Goal: Transaction & Acquisition: Purchase product/service

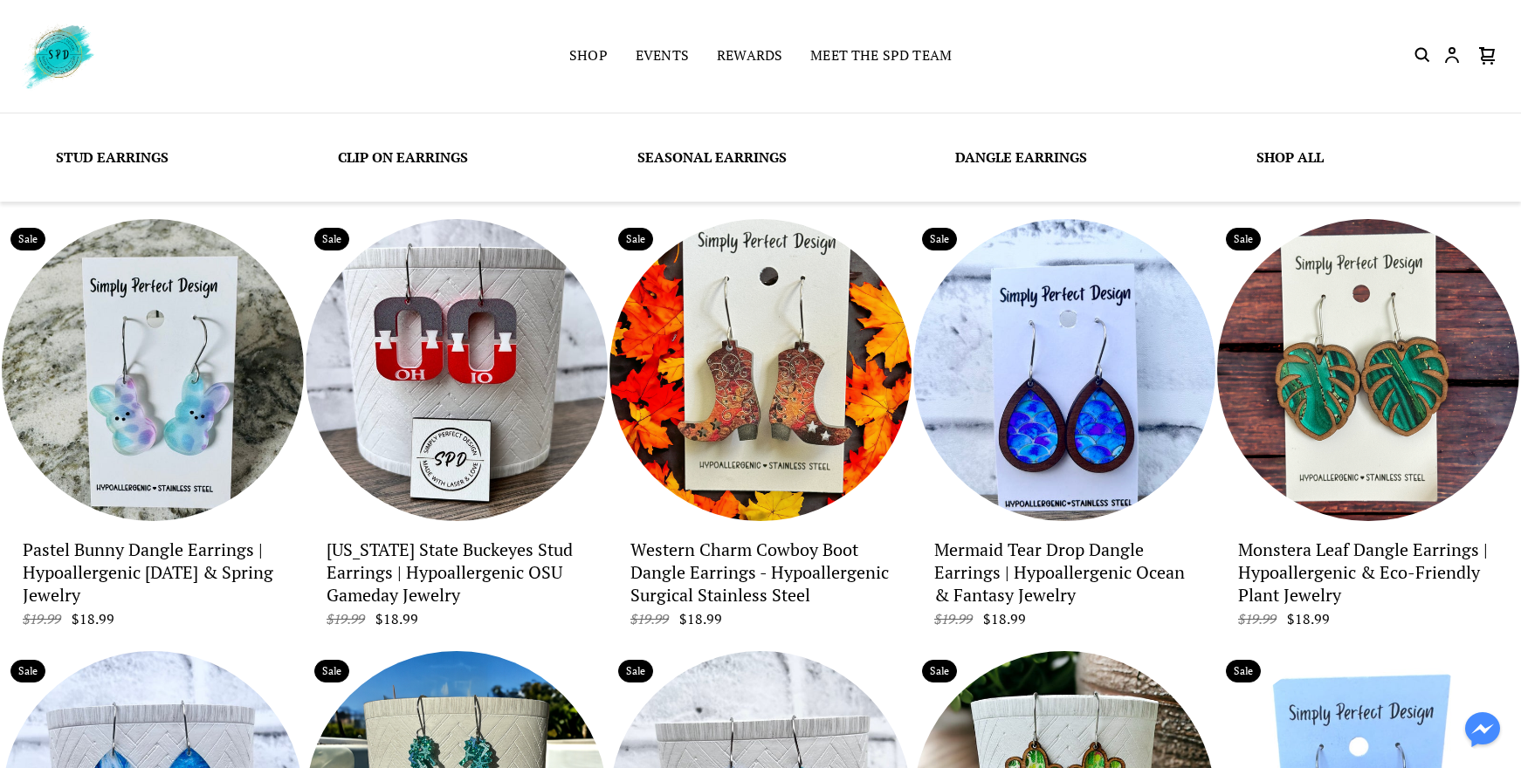
click at [675, 154] on link "Seasonal Earrings" at bounding box center [711, 157] width 149 height 19
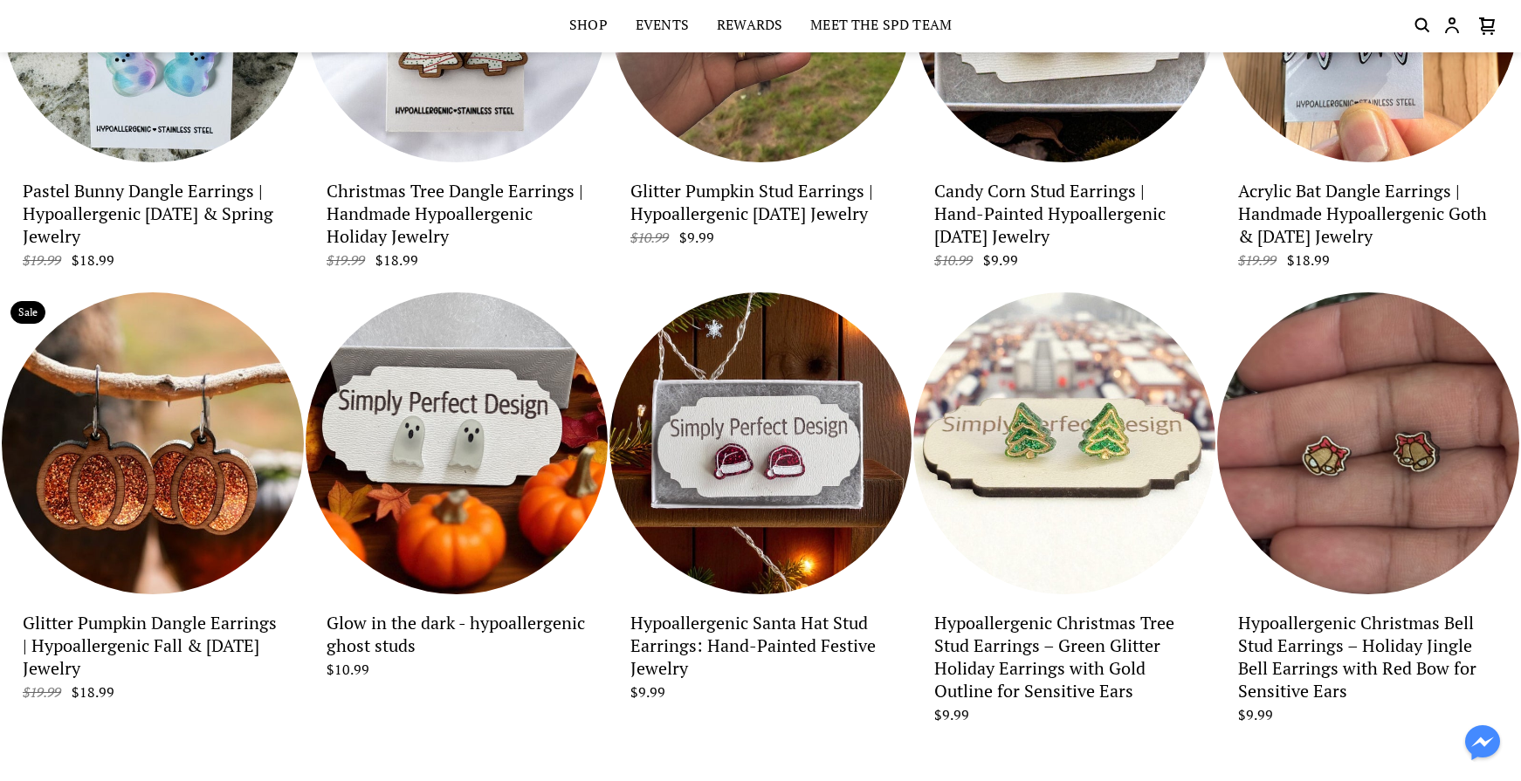
scroll to position [1554, 0]
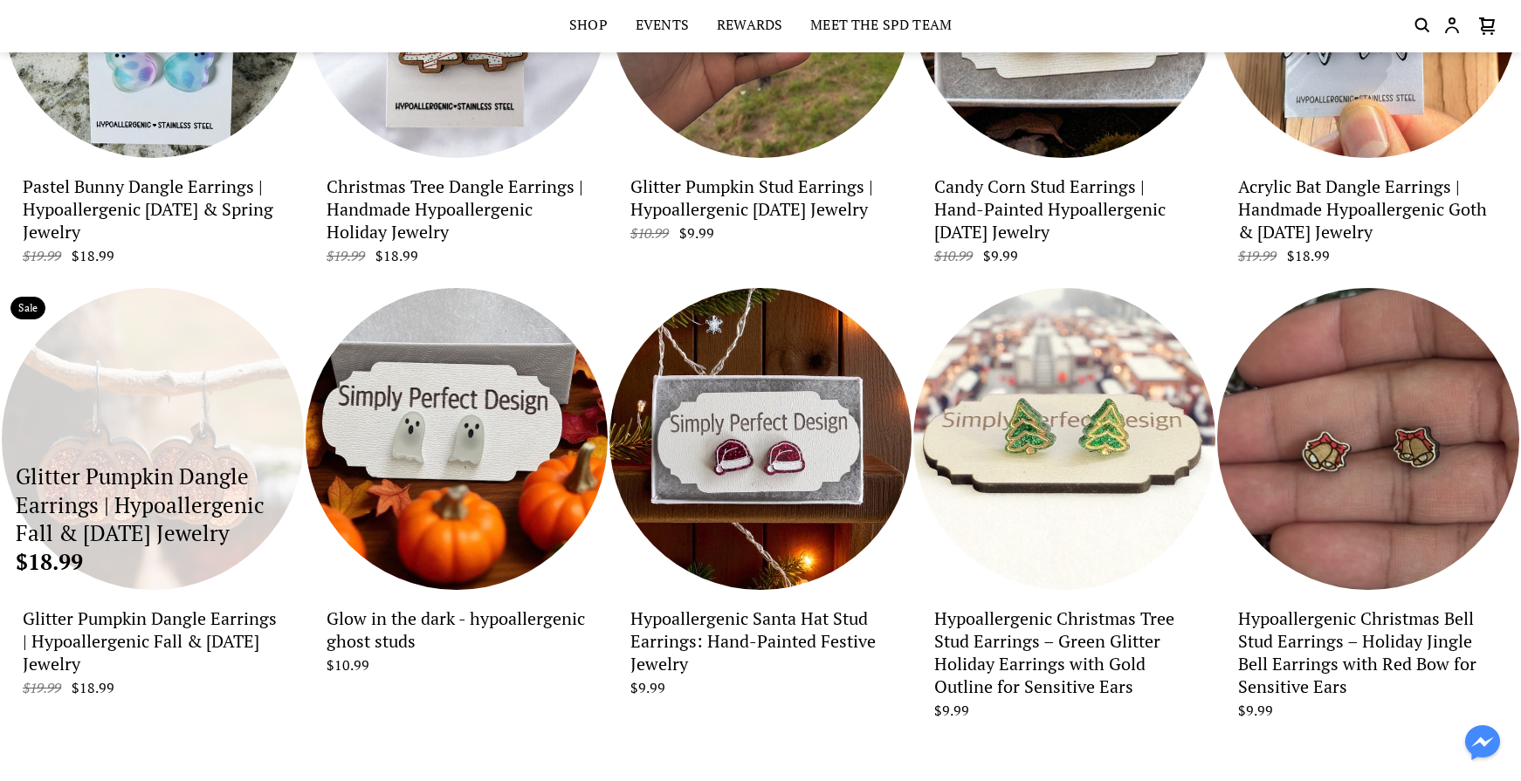
click at [168, 517] on p "Glitter Pumpkin Dangle Earrings | Hypoallergenic Fall & [DATE] Jewelry" at bounding box center [153, 506] width 274 height 86
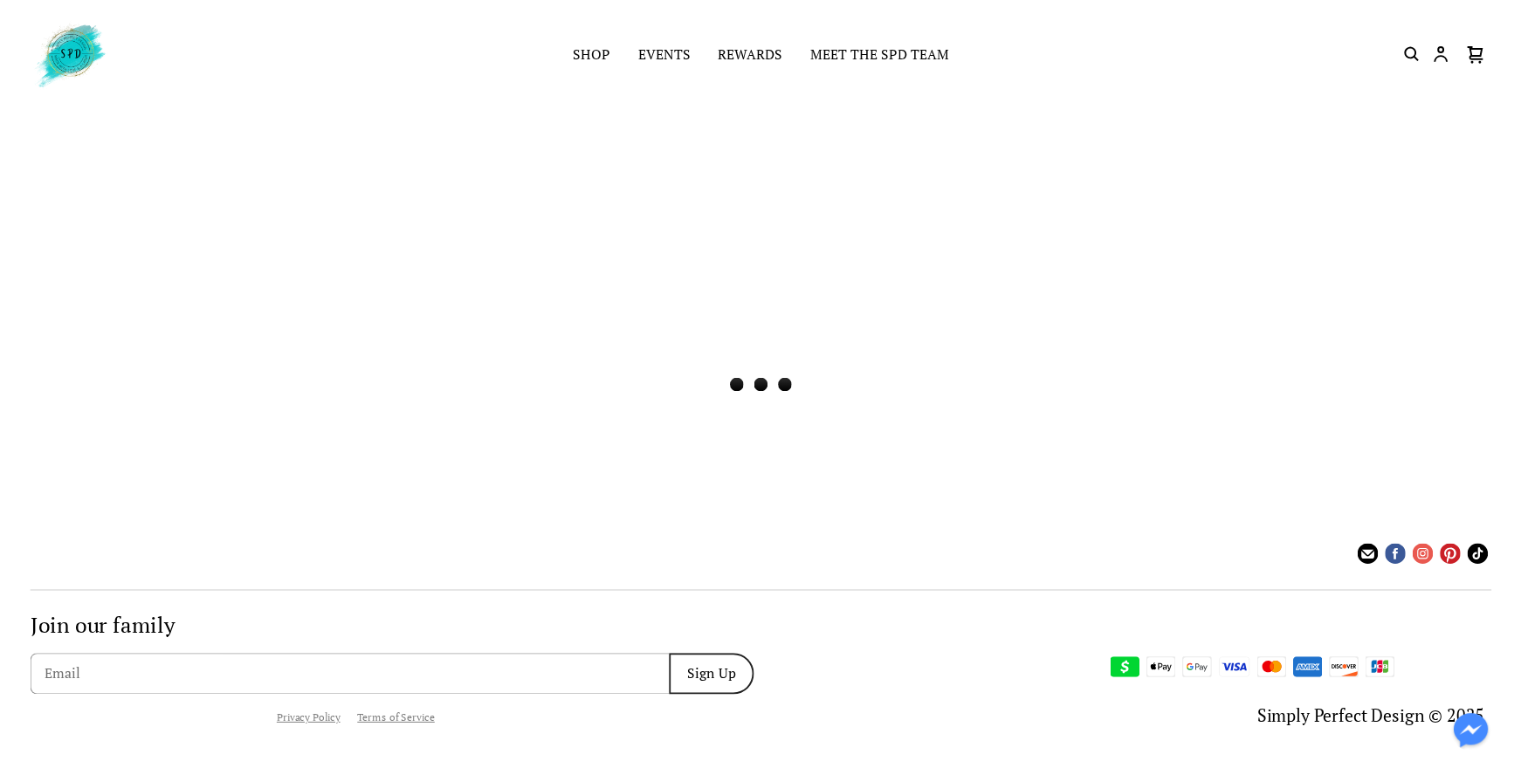
scroll to position [0, 0]
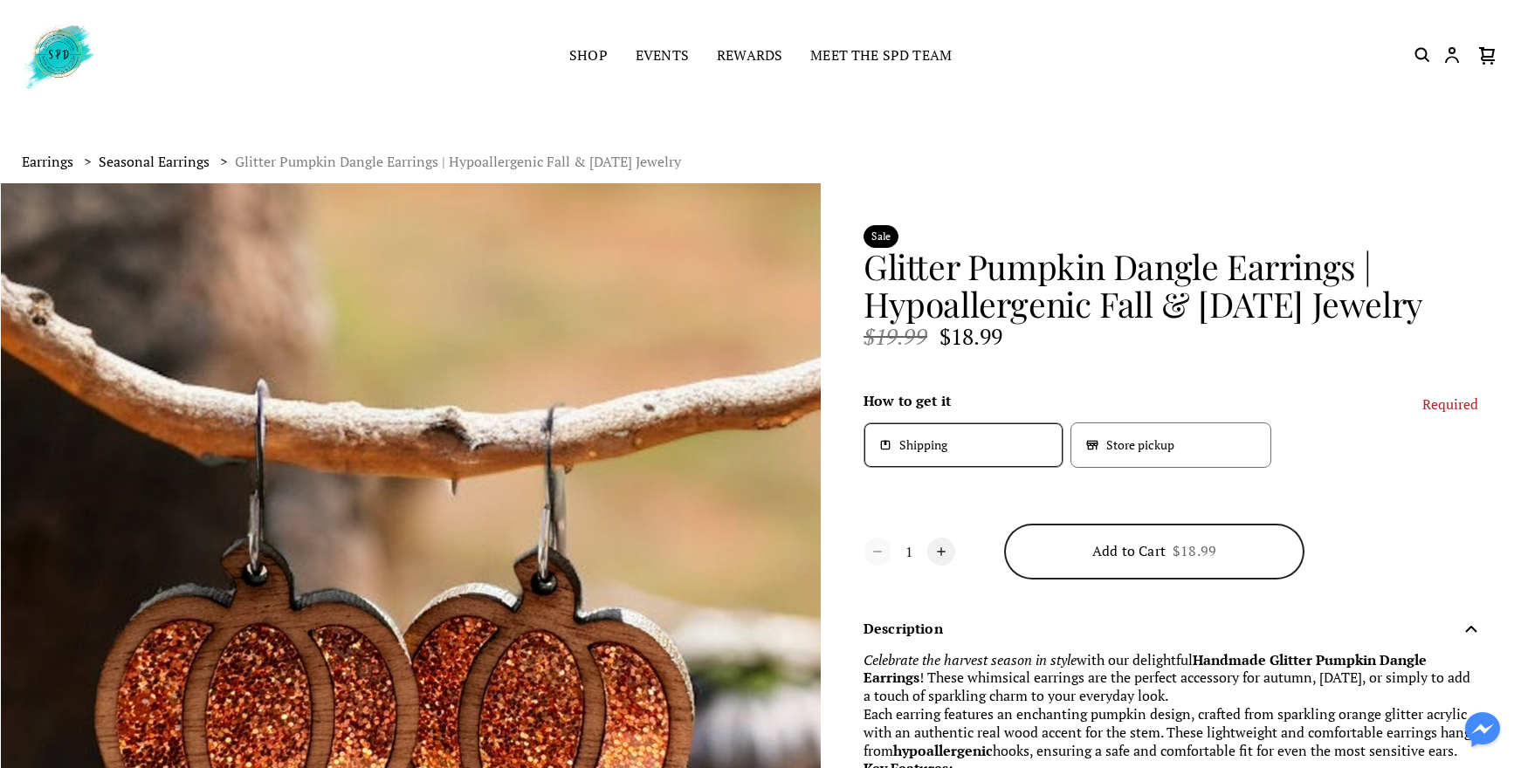
click at [1152, 451] on span "Store pickup" at bounding box center [1140, 445] width 68 height 16
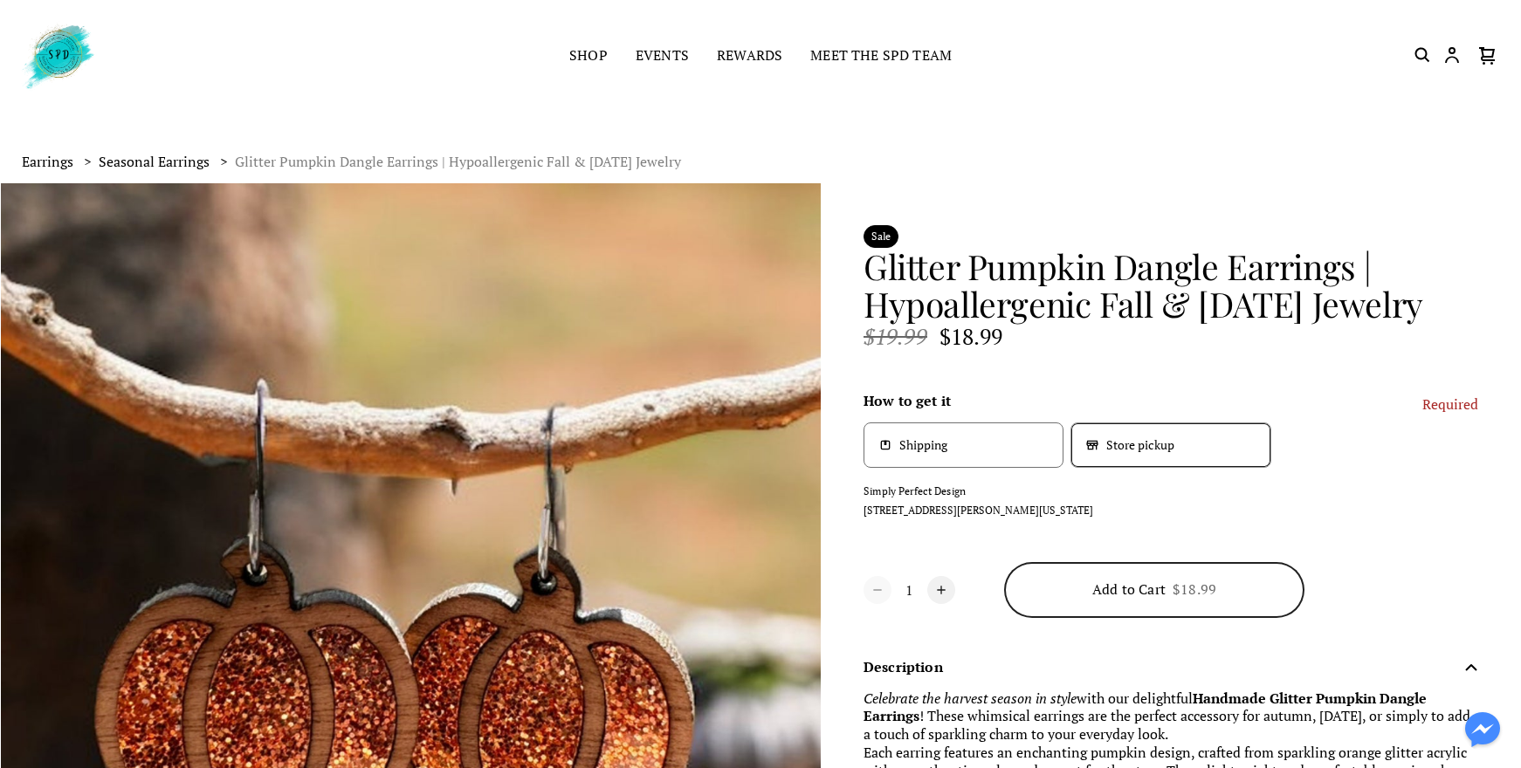
click at [950, 464] on div "Shipping" at bounding box center [963, 444] width 200 height 45
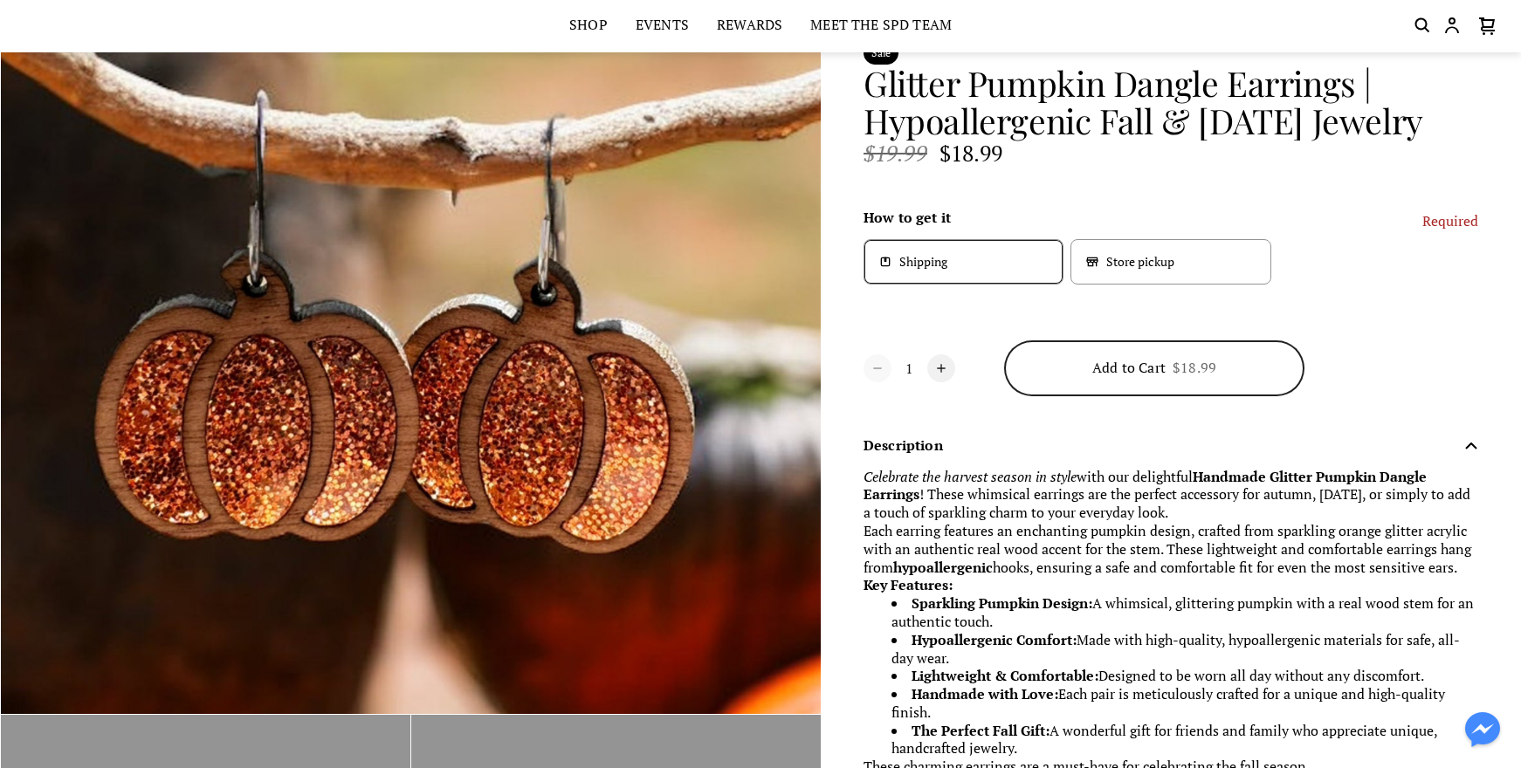
scroll to position [296, 0]
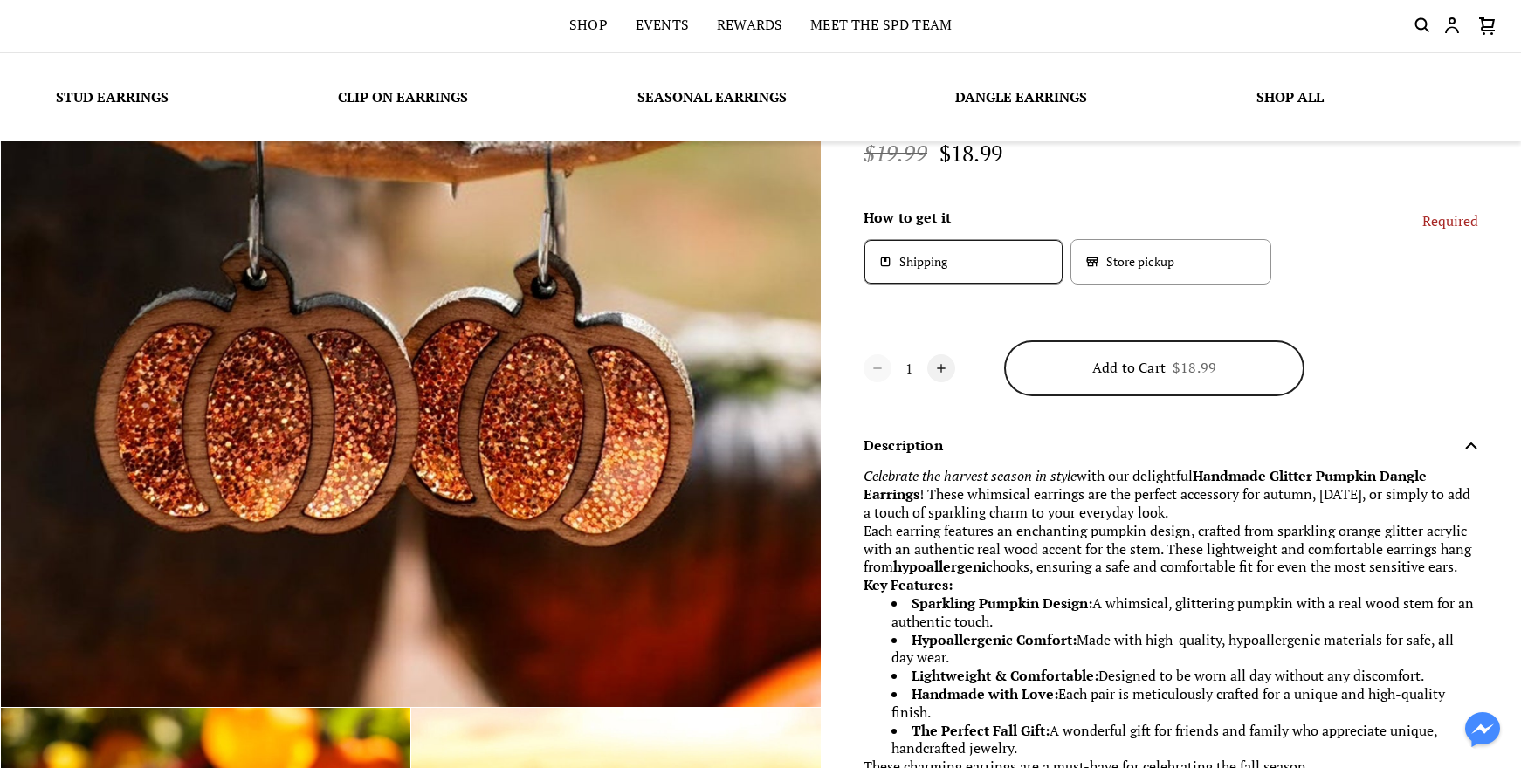
click at [692, 95] on link "Seasonal Earrings" at bounding box center [711, 96] width 149 height 19
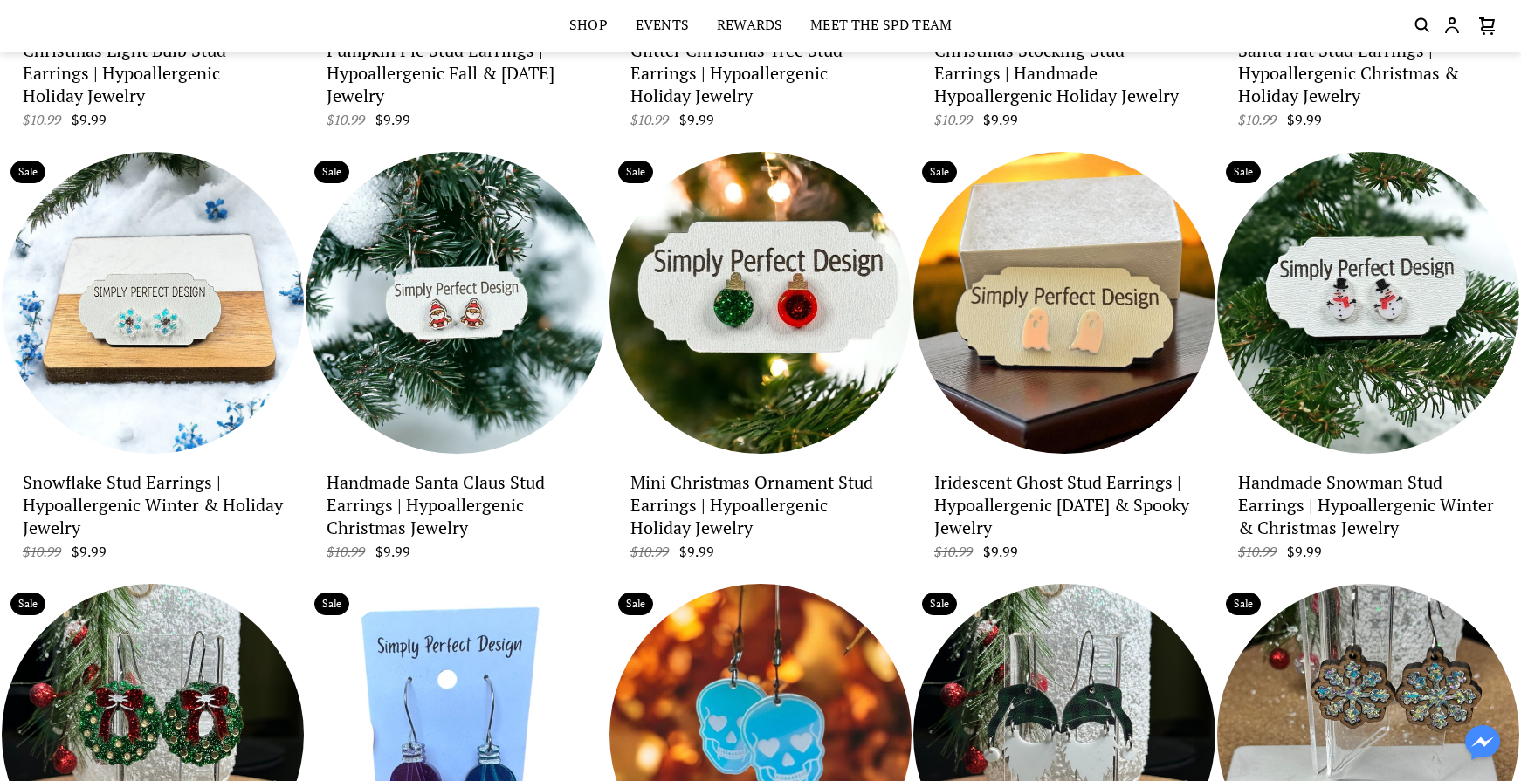
scroll to position [425, 0]
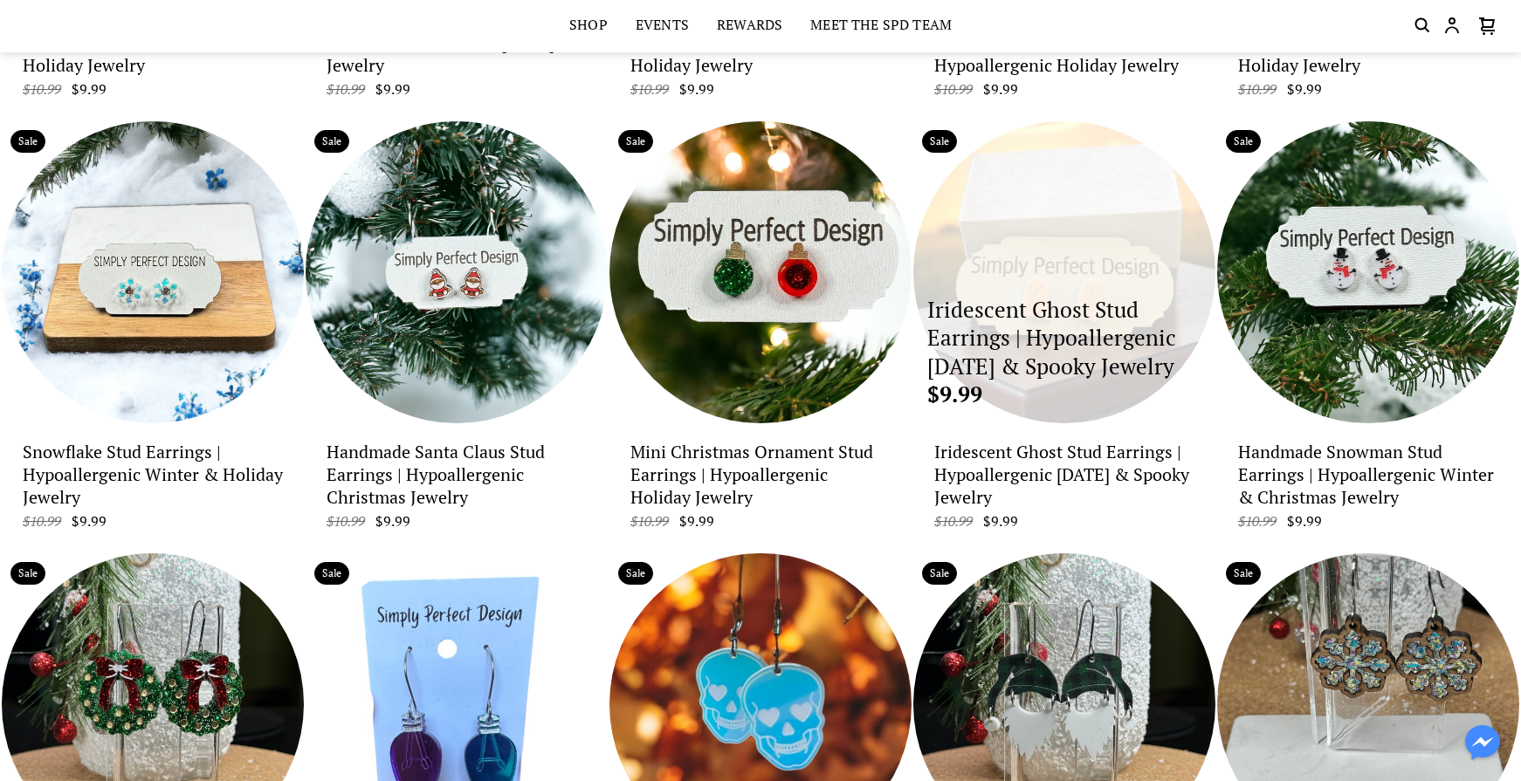
click at [1082, 393] on p "$9.99" at bounding box center [1064, 395] width 274 height 29
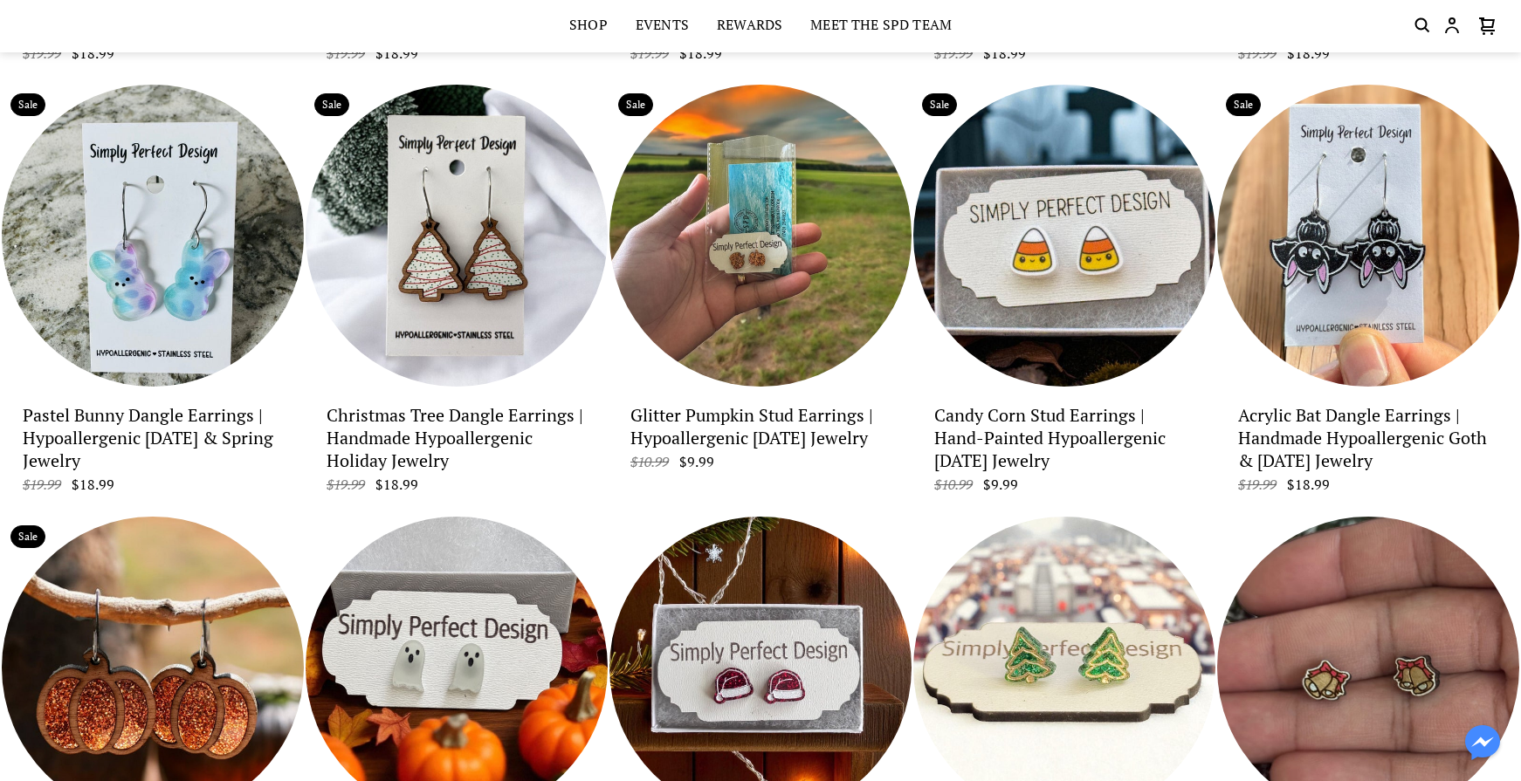
scroll to position [1327, 0]
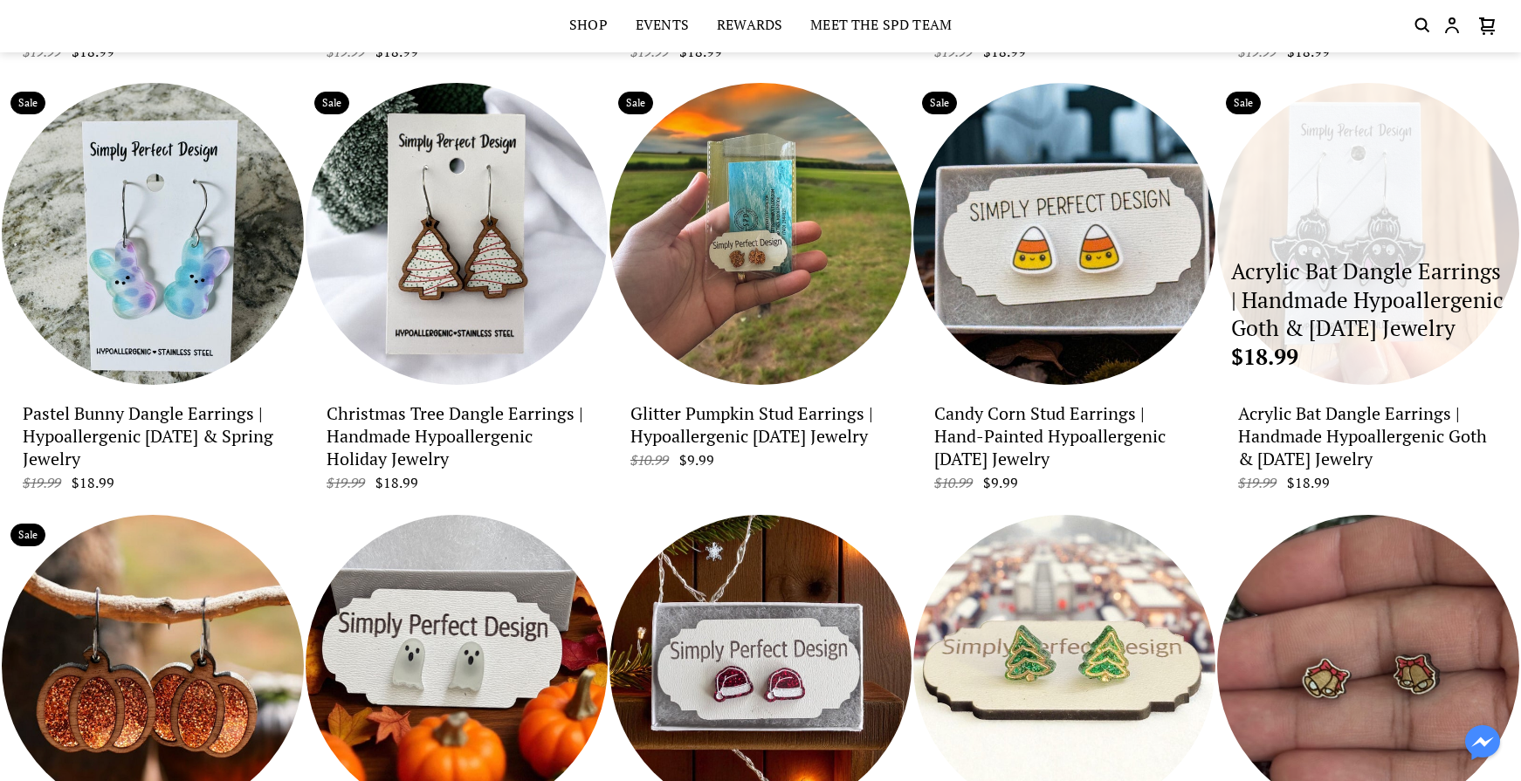
click at [1349, 304] on p "Acrylic Bat Dangle Earrings | Handmade Hypoallergenic Goth & [DATE] Jewelry" at bounding box center [1368, 301] width 274 height 86
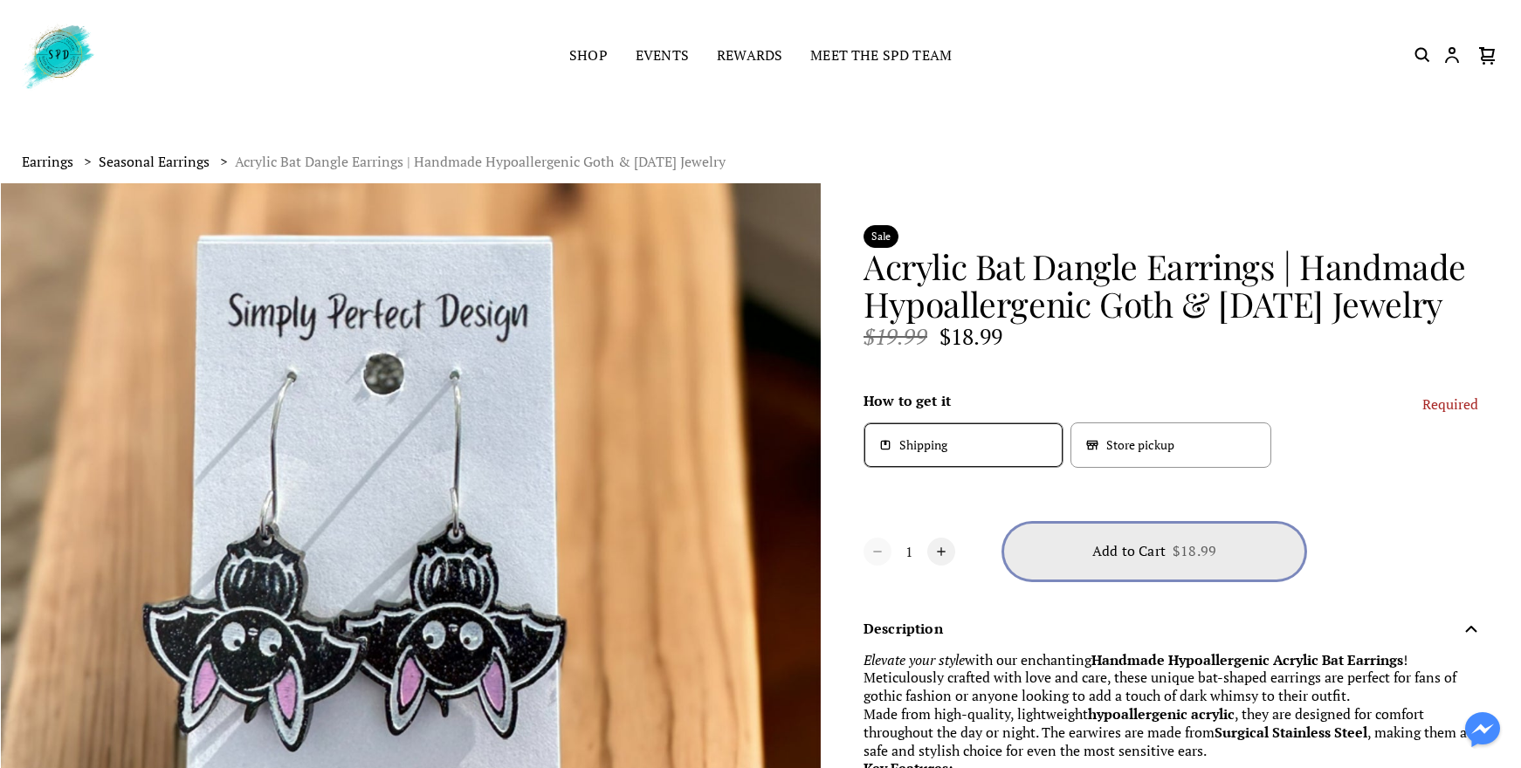
click at [1199, 580] on button "Add to Cart $18.99" at bounding box center [1154, 552] width 300 height 56
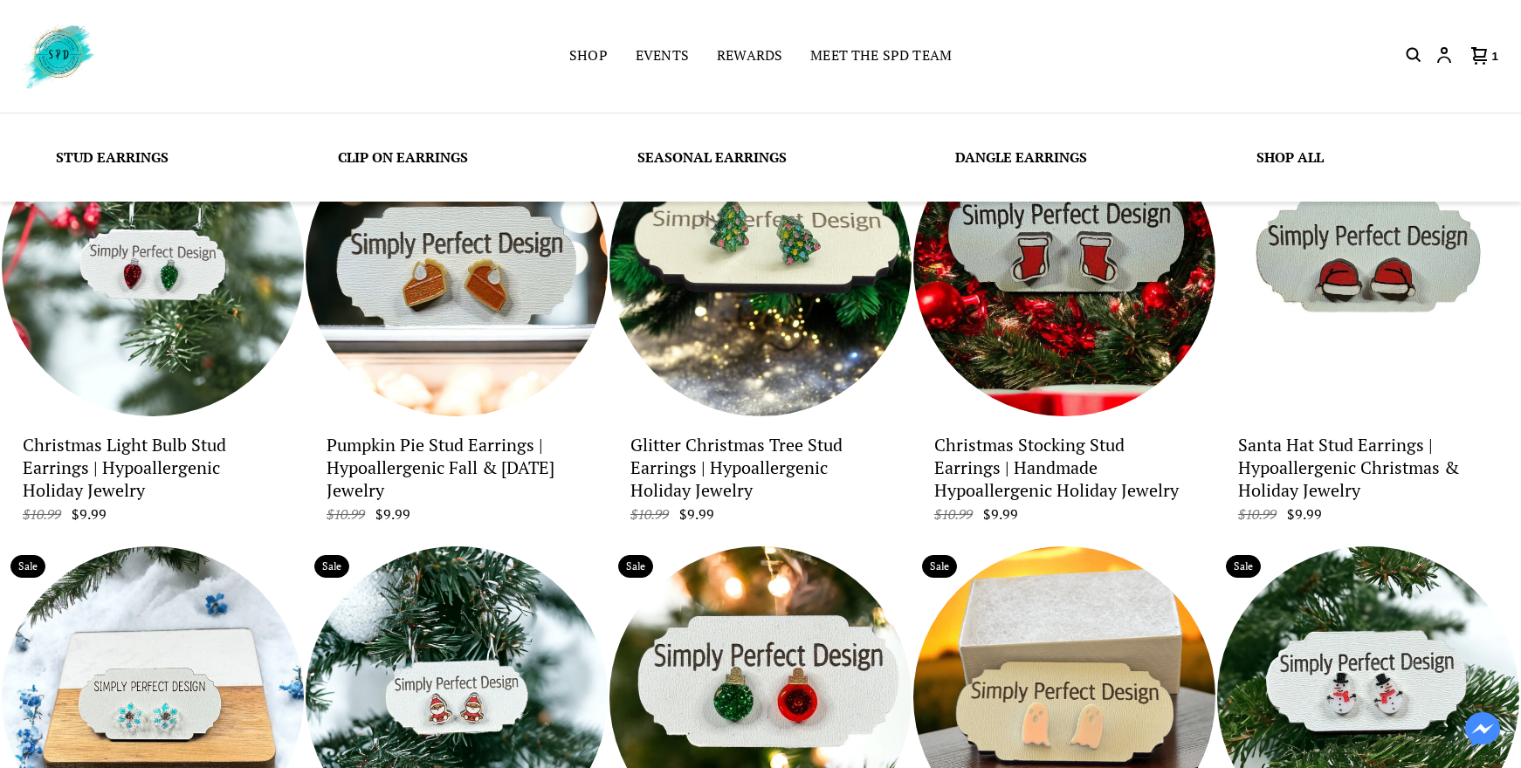
click at [150, 157] on link "Stud Earrings" at bounding box center [112, 157] width 113 height 19
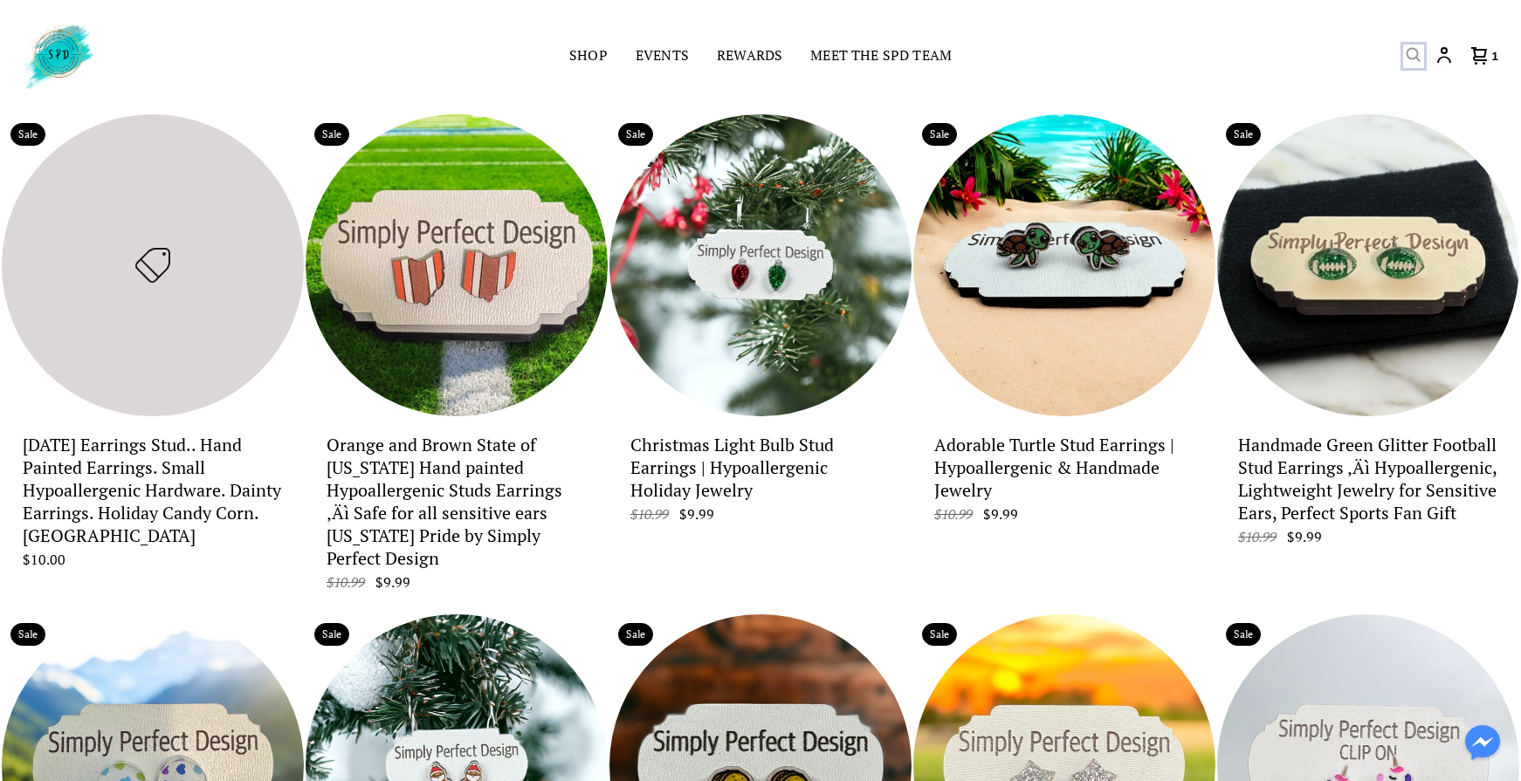
click at [1411, 56] on icon "Search" at bounding box center [1413, 55] width 21 height 21
type input "lacrosse"
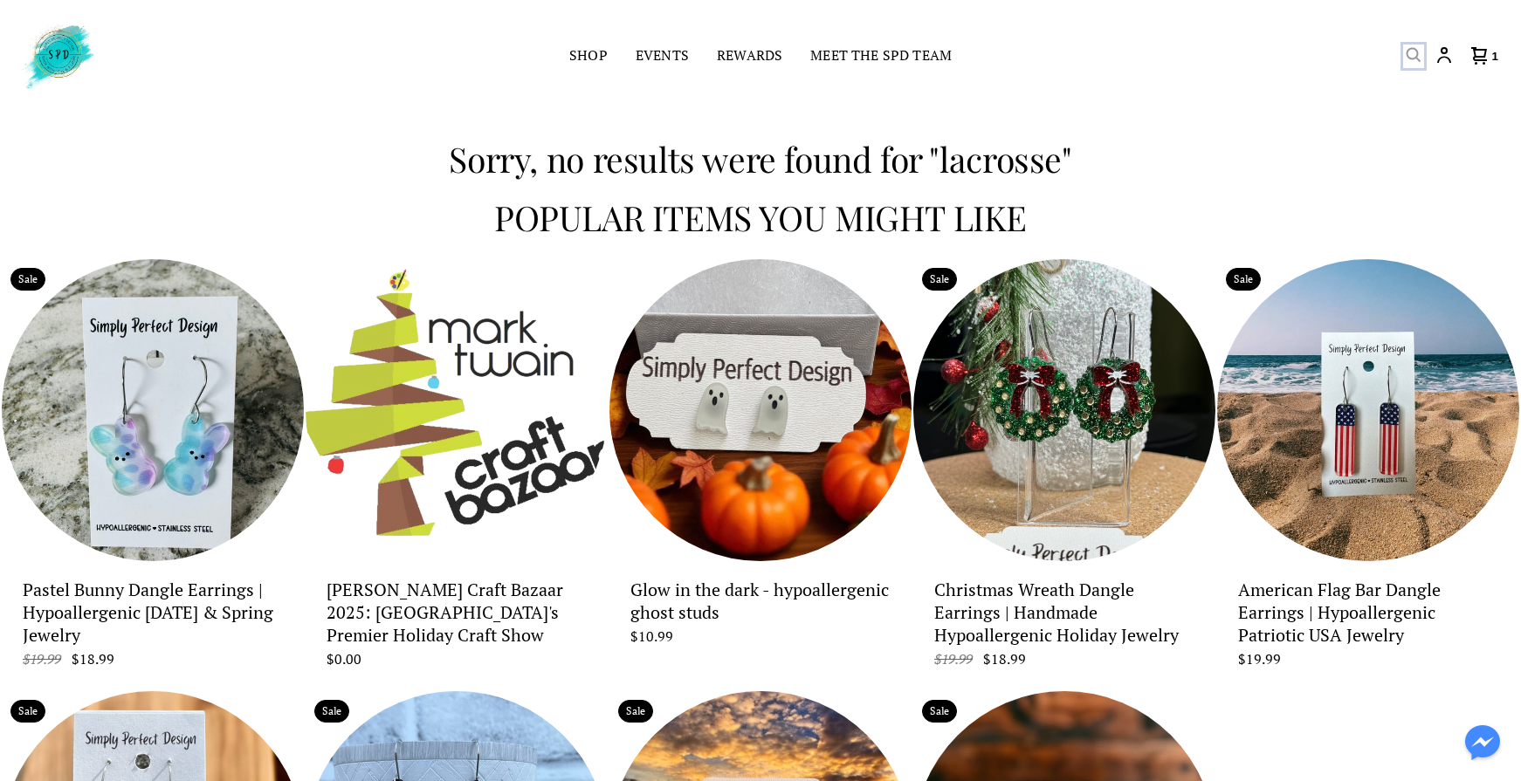
click at [1416, 54] on icon "Search" at bounding box center [1413, 55] width 21 height 21
type input "l"
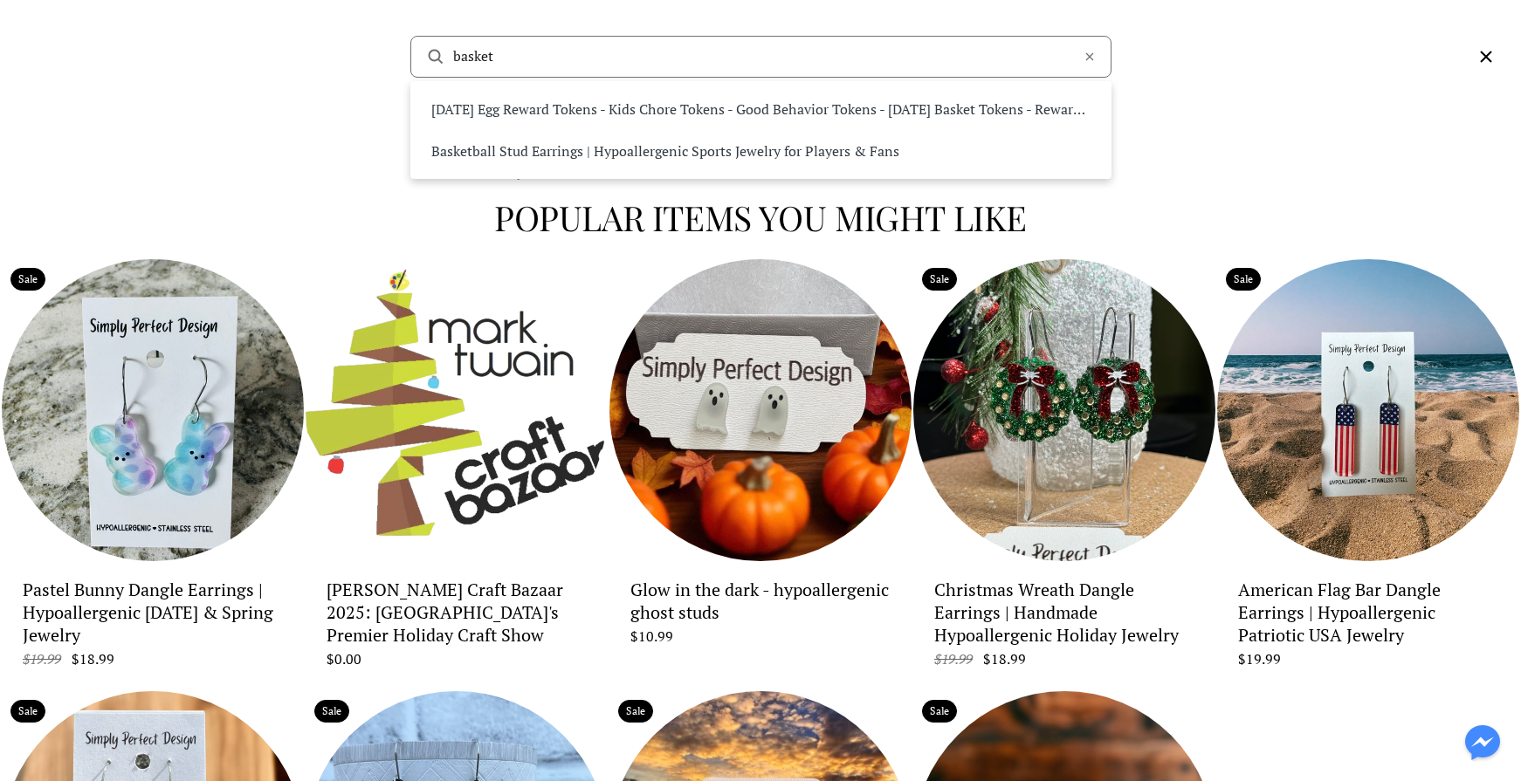
type input "basket"
